Goal: Contribute content: Contribute content

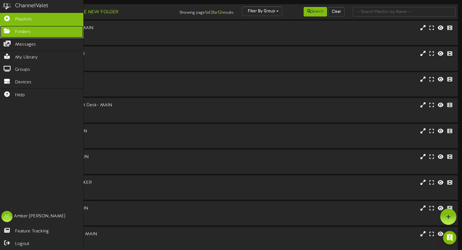
click at [9, 30] on icon at bounding box center [7, 30] width 14 height 4
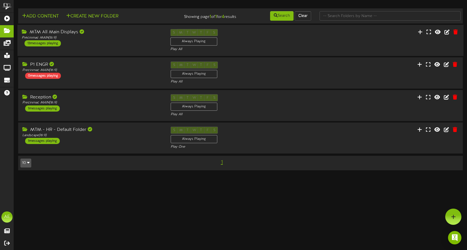
click at [116, 41] on div "MTM All Main Displays Precinmac MAIN ( 16:9 ) 13 messages playing" at bounding box center [92, 37] width 148 height 17
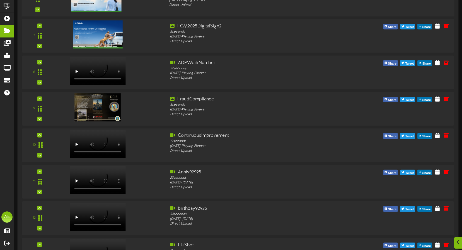
scroll to position [363, 0]
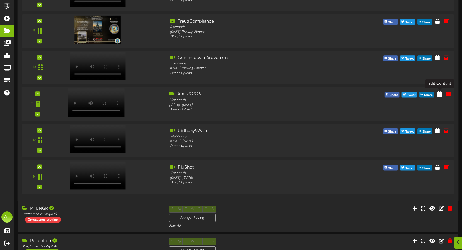
click at [441, 95] on icon at bounding box center [439, 94] width 5 height 6
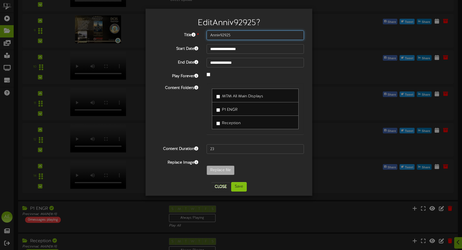
click at [236, 35] on input "Anniv92925" at bounding box center [255, 34] width 97 height 9
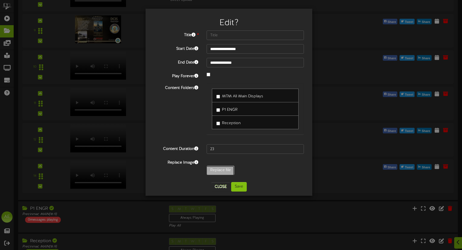
type input "**********"
type input "Anniv92925"
type input "27"
click at [239, 188] on button "Save" at bounding box center [239, 186] width 16 height 9
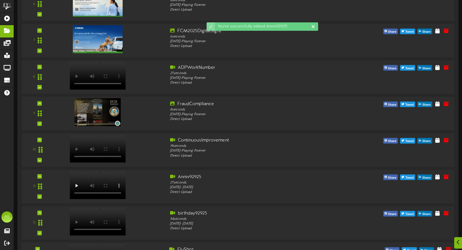
scroll to position [349, 0]
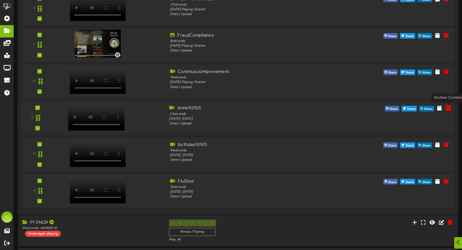
click at [448, 107] on icon at bounding box center [449, 108] width 6 height 6
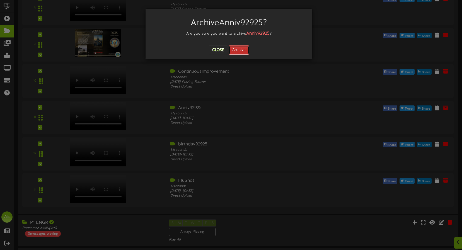
click at [242, 49] on button "Archive" at bounding box center [239, 49] width 21 height 9
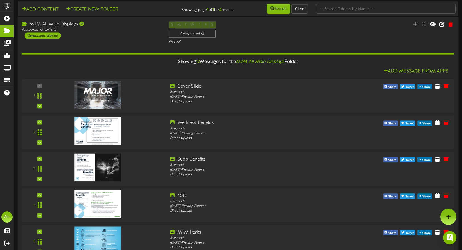
scroll to position [0, 0]
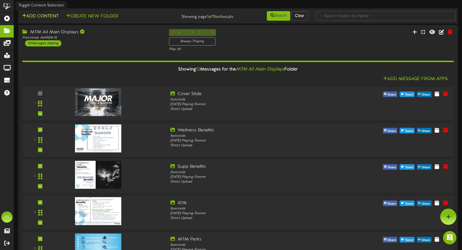
click at [48, 16] on button "Add Content" at bounding box center [40, 16] width 40 height 7
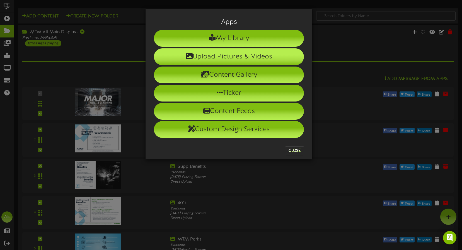
click at [222, 58] on li "Upload Pictures & Videos" at bounding box center [229, 56] width 150 height 17
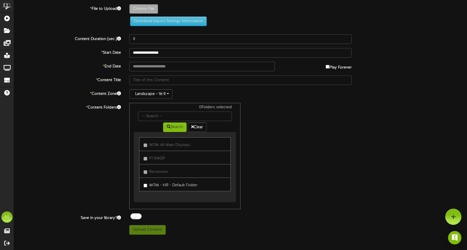
type input "**********"
type input "GoldenAnimatedStarsAwardVideo2"
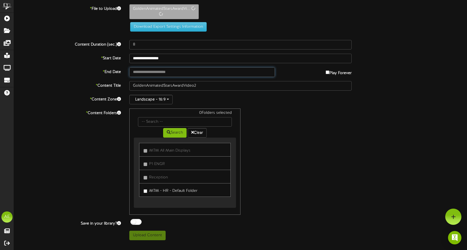
click at [154, 71] on input "text" at bounding box center [201, 71] width 145 height 9
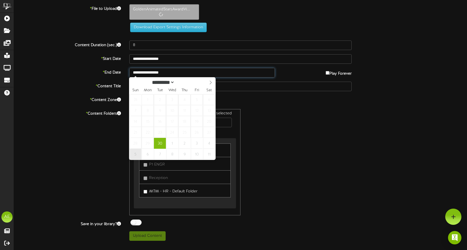
type input "**********"
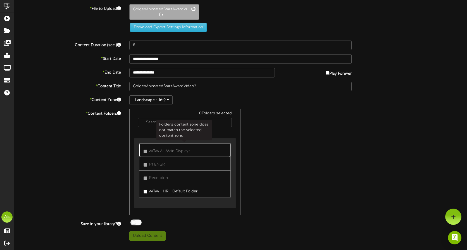
click at [148, 149] on label "MTM All Main Displays" at bounding box center [166, 150] width 47 height 8
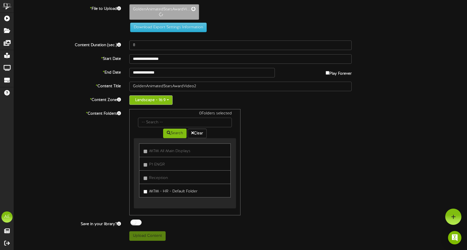
click at [168, 99] on button "Landscape - 16:9" at bounding box center [150, 99] width 43 height 9
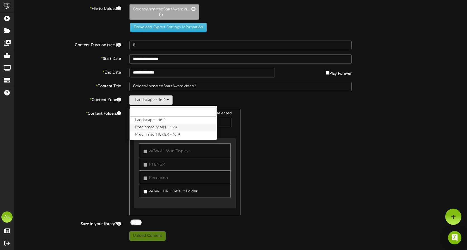
click at [167, 126] on label "Precinmac MAIN - 16:9" at bounding box center [173, 127] width 87 height 7
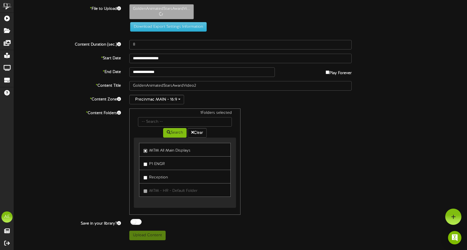
type input "27"
click at [148, 235] on button "Upload Content" at bounding box center [147, 234] width 36 height 9
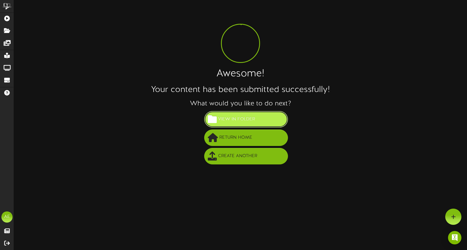
click at [242, 119] on span "View in Folder" at bounding box center [237, 118] width 40 height 9
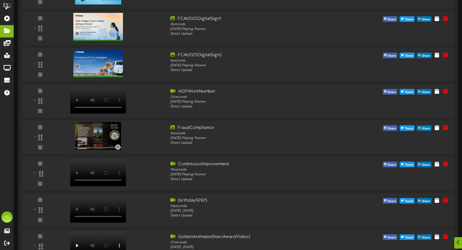
scroll to position [314, 0]
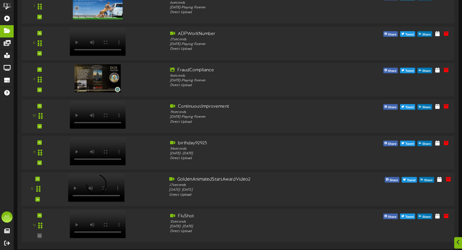
click at [94, 187] on div at bounding box center [95, 181] width 65 height 28
